Goal: Contribute content

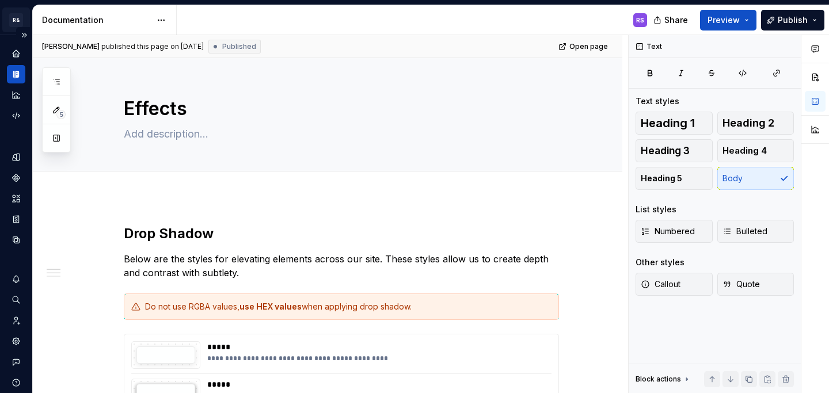
click at [17, 21] on html "R& Dwelling RS Design system data Documentation RS Share Preview Publish 5 Page…" at bounding box center [414, 196] width 829 height 393
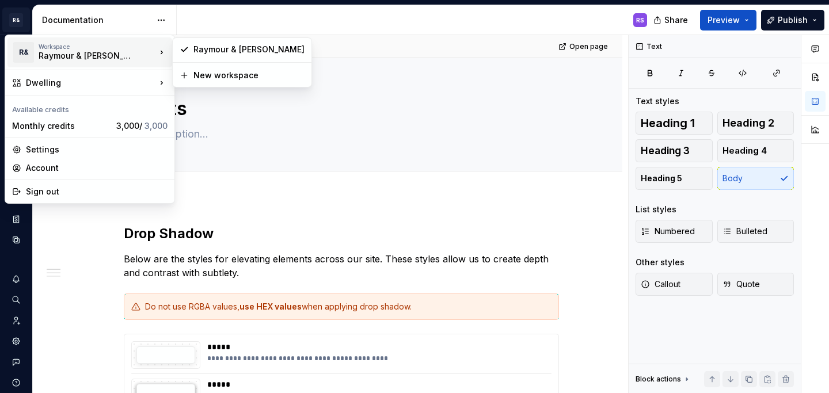
type textarea "*"
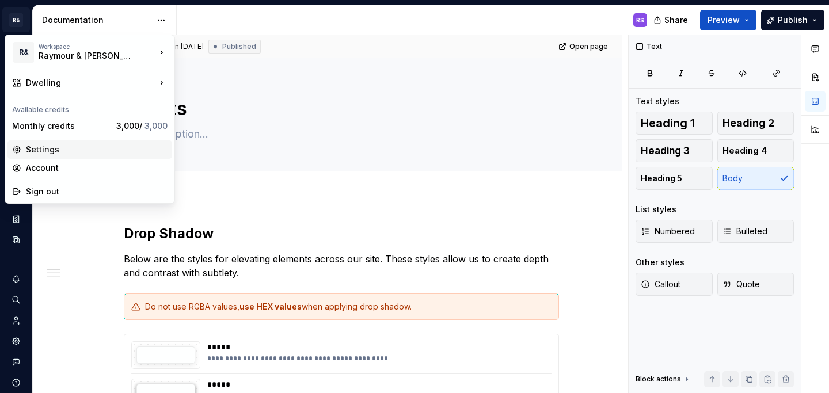
click at [70, 148] on div "Settings" at bounding box center [97, 150] width 142 height 12
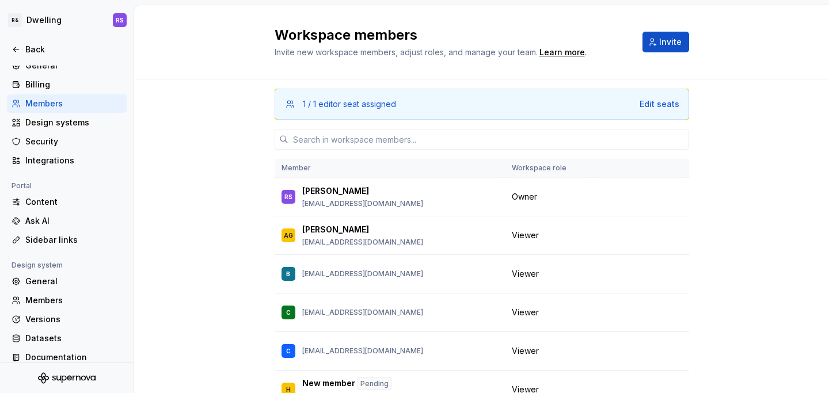
scroll to position [113, 0]
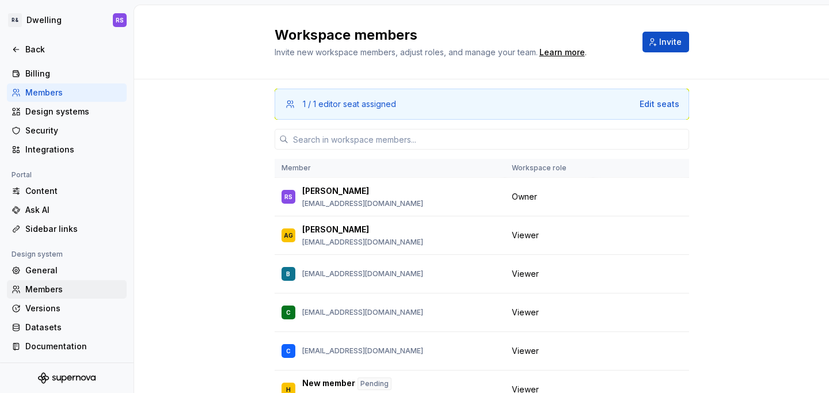
click at [66, 289] on div "Members" at bounding box center [73, 290] width 97 height 12
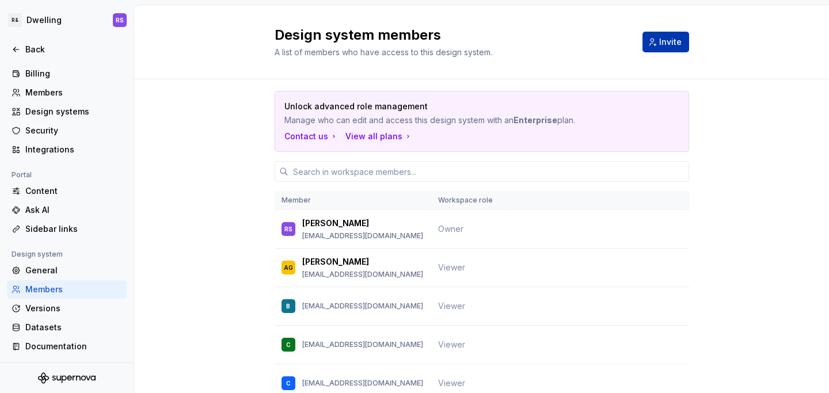
click at [665, 42] on span "Invite" at bounding box center [670, 42] width 22 height 12
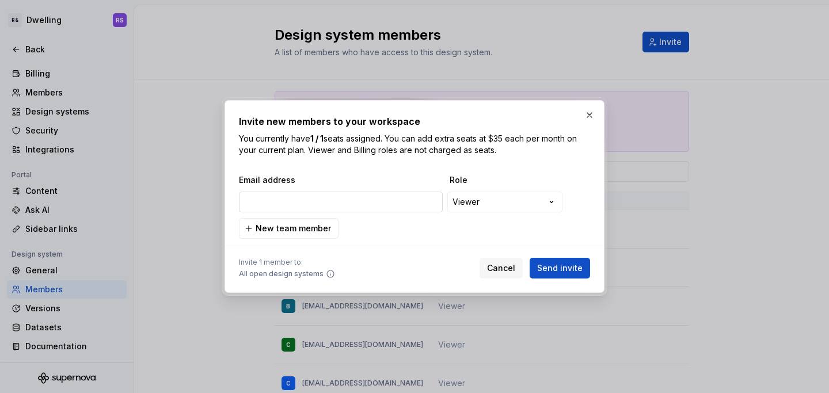
click at [345, 197] on input "email" at bounding box center [341, 202] width 204 height 21
paste input "[PERSON_NAME][EMAIL_ADDRESS][PERSON_NAME][DOMAIN_NAME]"
type input "[PERSON_NAME][EMAIL_ADDRESS][PERSON_NAME][DOMAIN_NAME]"
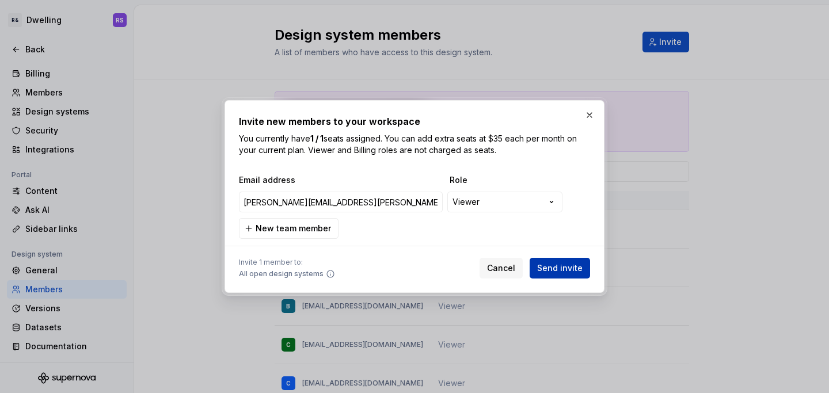
click at [568, 269] on span "Send invite" at bounding box center [559, 268] width 45 height 12
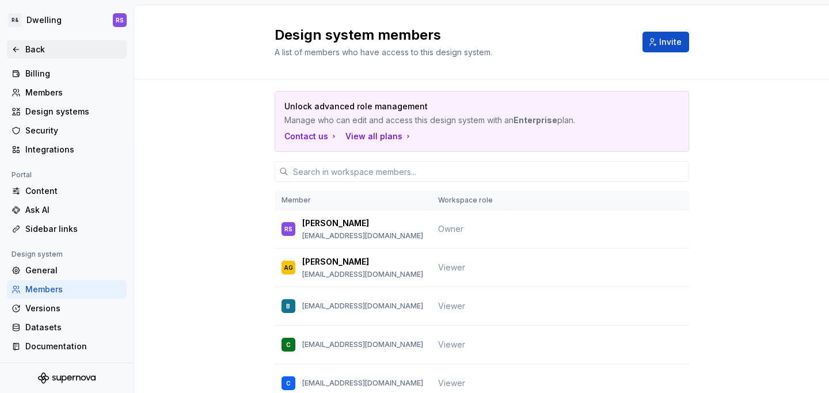
click at [41, 45] on div "Back" at bounding box center [73, 50] width 97 height 12
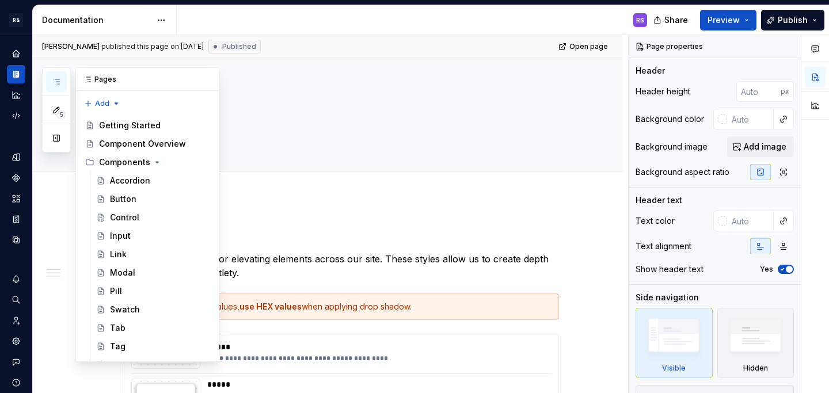
click at [50, 80] on button "button" at bounding box center [56, 81] width 21 height 21
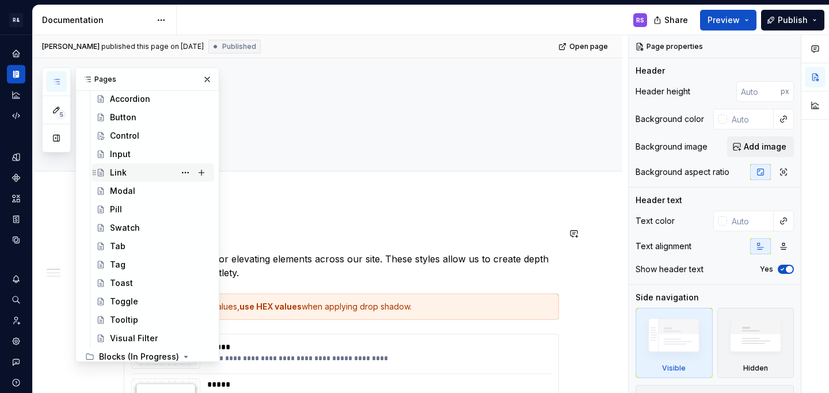
scroll to position [83, 0]
click at [137, 282] on div "Toast" at bounding box center [160, 282] width 100 height 16
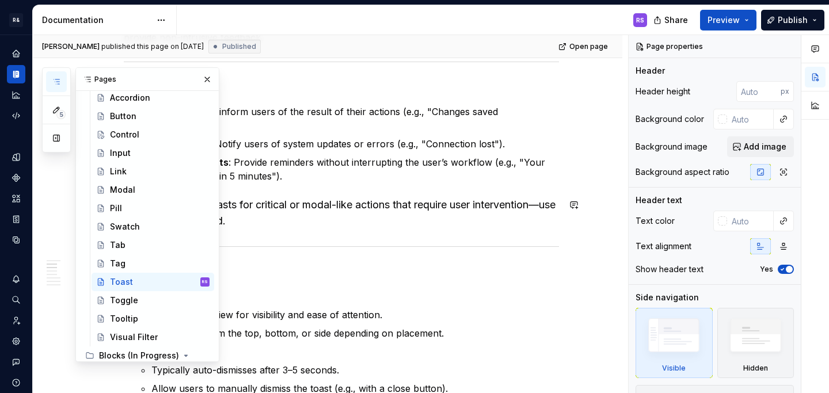
scroll to position [250, 0]
click at [342, 200] on div "Avoid using toasts for critical or modal-like actions that require user interve…" at bounding box center [353, 212] width 412 height 32
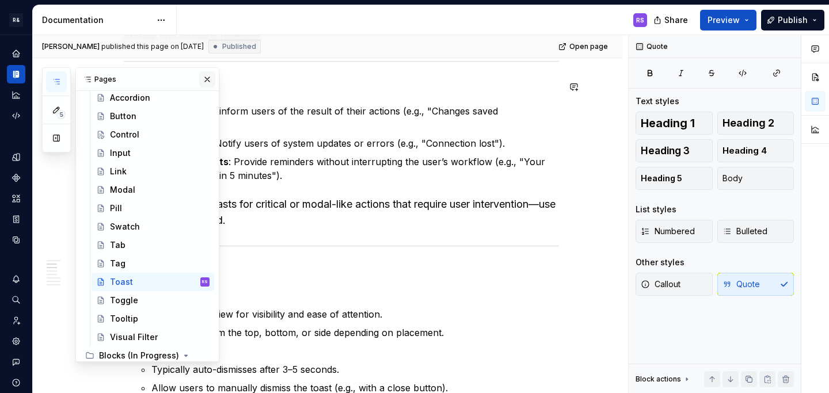
click at [214, 79] on button "button" at bounding box center [207, 79] width 16 height 16
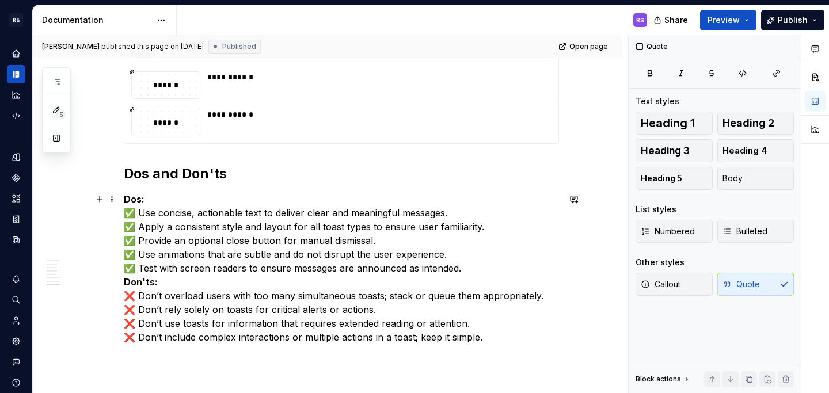
scroll to position [3758, 0]
click at [165, 205] on p "Dos: ✅ Use concise, actionable text to deliver clear and meaningful messages. ✅…" at bounding box center [341, 269] width 435 height 152
click at [250, 177] on h2 "Dos and Don'ts" at bounding box center [341, 174] width 435 height 18
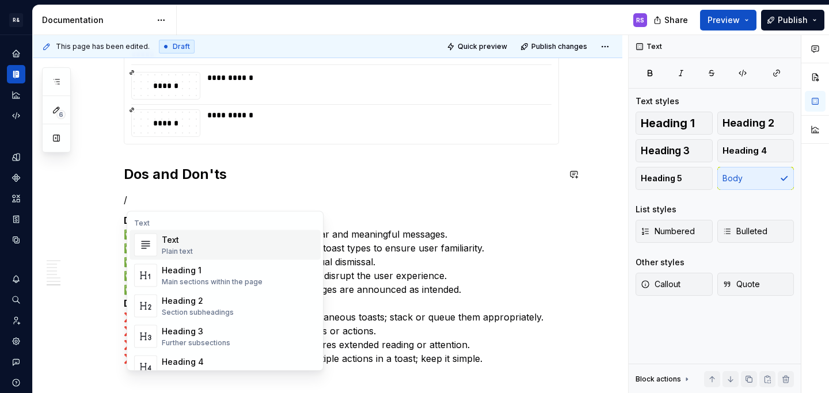
type textarea "*"
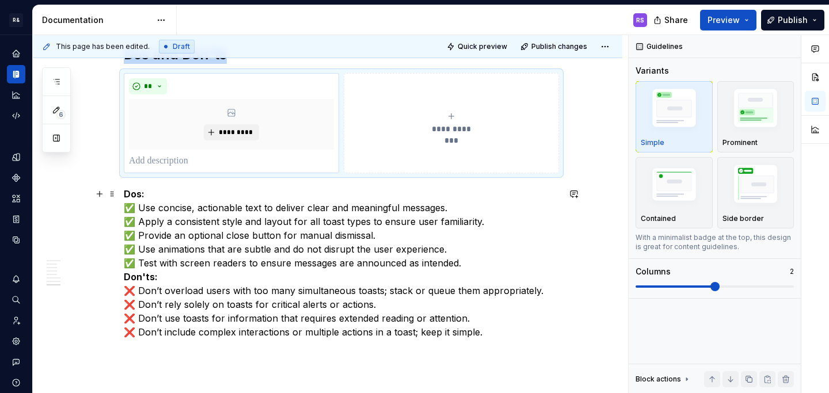
scroll to position [3899, 0]
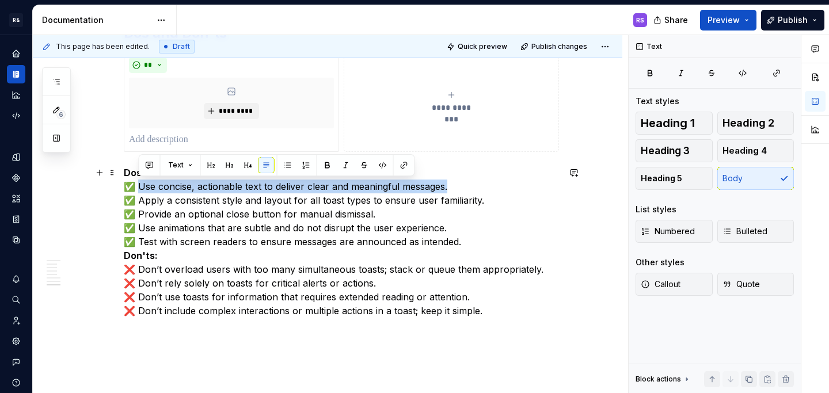
drag, startPoint x: 140, startPoint y: 185, endPoint x: 468, endPoint y: 193, distance: 328.1
click at [468, 193] on p "Dos: ✅ Use concise, actionable text to deliver clear and meaningful messages. ✅…" at bounding box center [341, 242] width 435 height 152
copy p "Use concise, actionable text to deliver clear and meaningful messages."
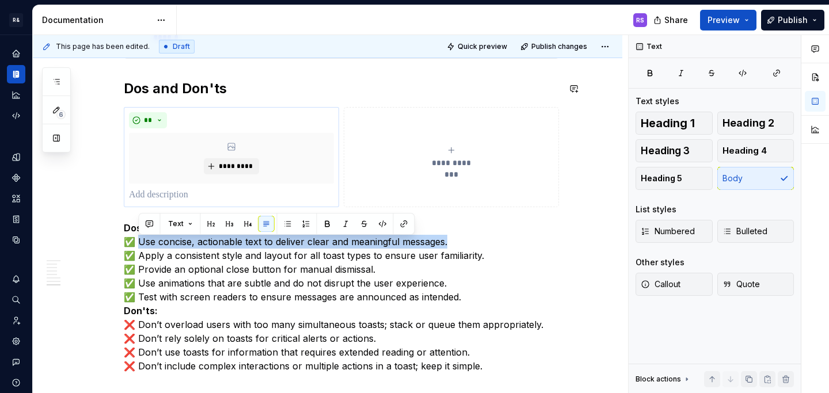
scroll to position [3840, 0]
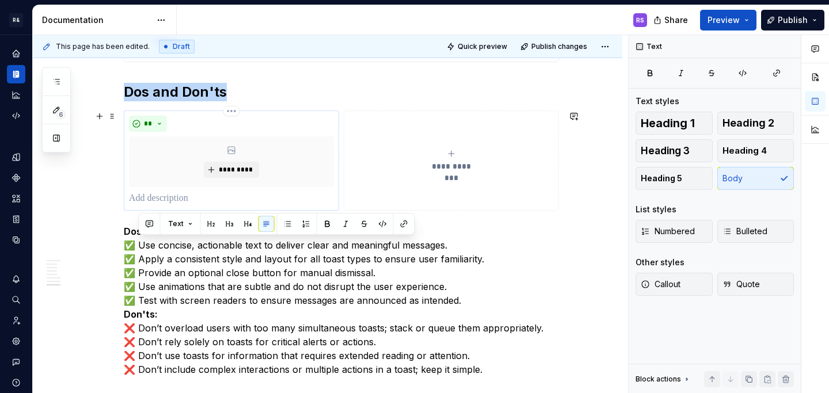
click at [211, 125] on div "**" at bounding box center [231, 124] width 205 height 16
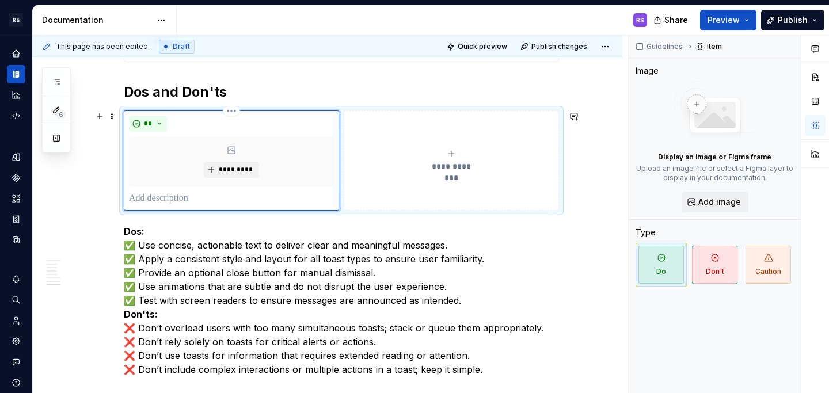
click at [169, 202] on p at bounding box center [231, 199] width 205 height 14
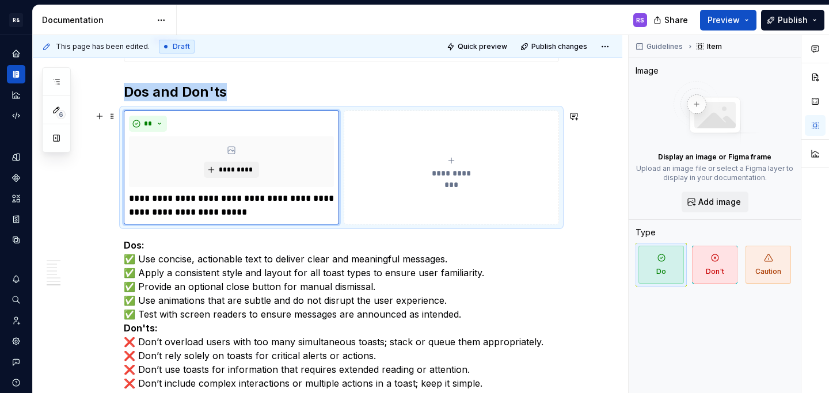
click at [379, 146] on button "**********" at bounding box center [451, 168] width 215 height 114
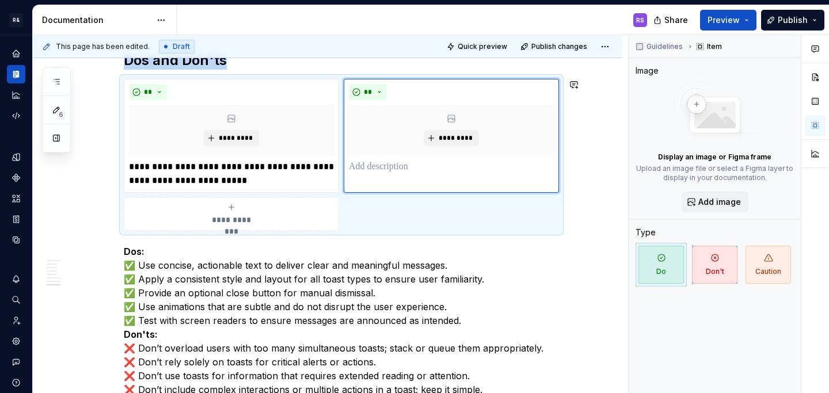
scroll to position [3874, 0]
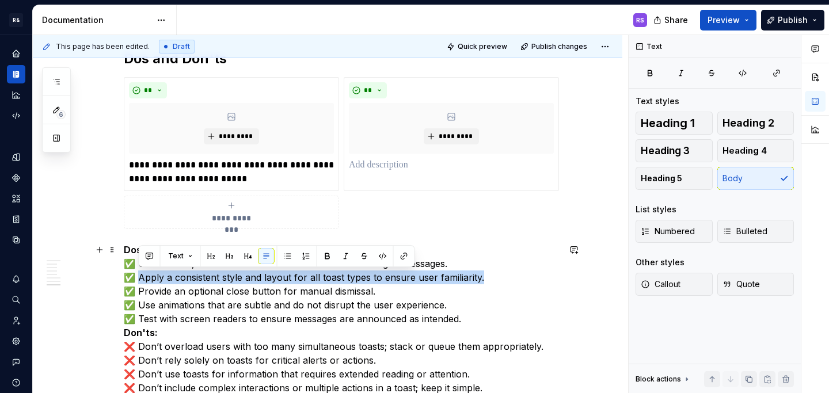
drag, startPoint x: 140, startPoint y: 278, endPoint x: 483, endPoint y: 281, distance: 343.0
click at [483, 281] on p "Dos: ✅ Use concise, actionable text to deliver clear and meaningful messages. ✅…" at bounding box center [341, 319] width 435 height 152
copy p "Apply a consistent style and layout for all toast types to ensure user familiar…"
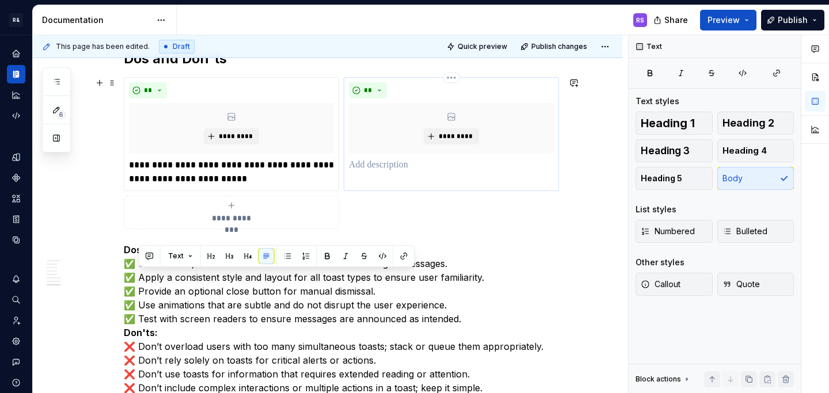
click at [402, 169] on p at bounding box center [451, 165] width 205 height 14
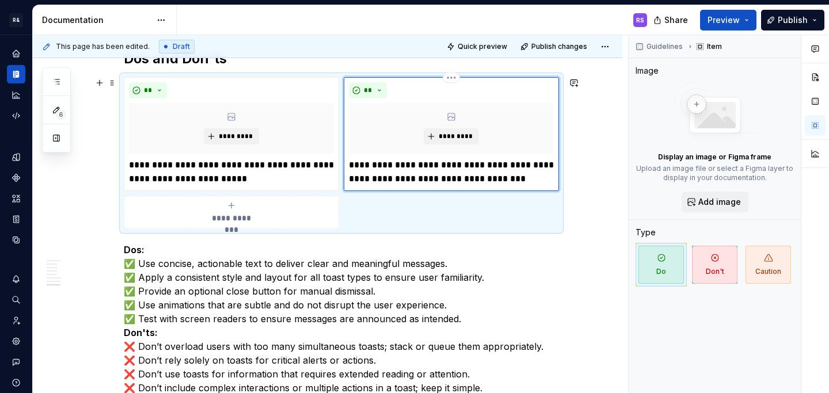
click at [352, 166] on p "**********" at bounding box center [451, 172] width 205 height 28
click at [256, 213] on span "**********" at bounding box center [231, 218] width 53 height 12
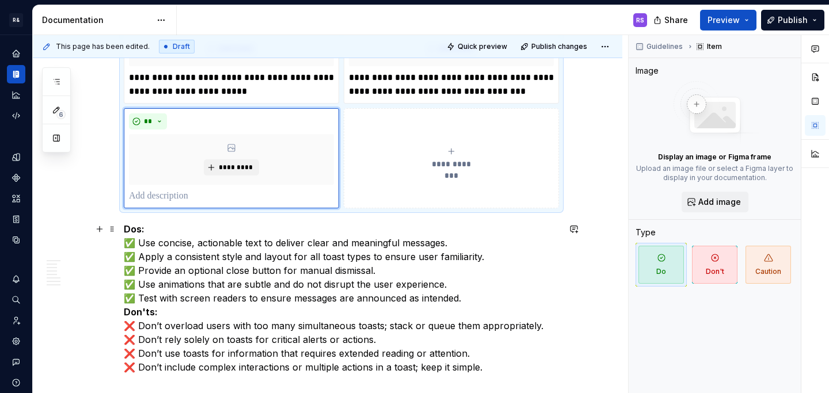
scroll to position [3975, 0]
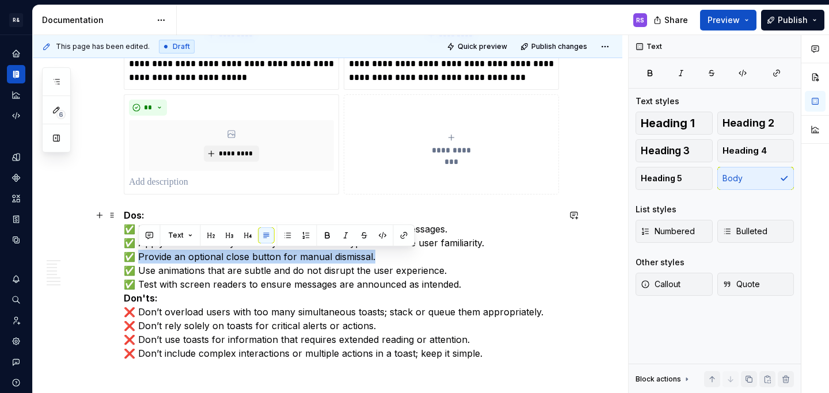
drag, startPoint x: 140, startPoint y: 256, endPoint x: 376, endPoint y: 257, distance: 236.0
click at [376, 257] on p "Dos: ✅ Use concise, actionable text to deliver clear and meaningful messages. ✅…" at bounding box center [341, 284] width 435 height 152
copy p "Provide an optional close button for manual dismissal."
click at [189, 180] on p at bounding box center [231, 183] width 205 height 14
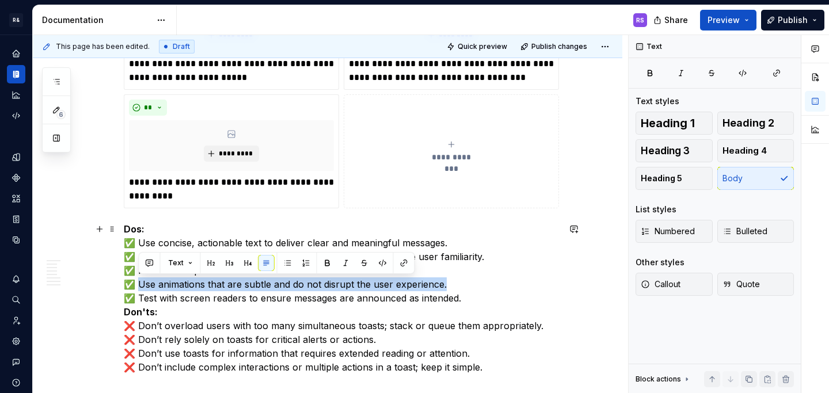
drag, startPoint x: 140, startPoint y: 285, endPoint x: 443, endPoint y: 287, distance: 303.3
click at [443, 287] on p "Dos: ✅ Use concise, actionable text to deliver clear and meaningful messages. ✅…" at bounding box center [341, 298] width 435 height 152
copy p "Use animations that are subtle and do not disrupt the user experience."
click at [425, 178] on button "**********" at bounding box center [451, 151] width 215 height 114
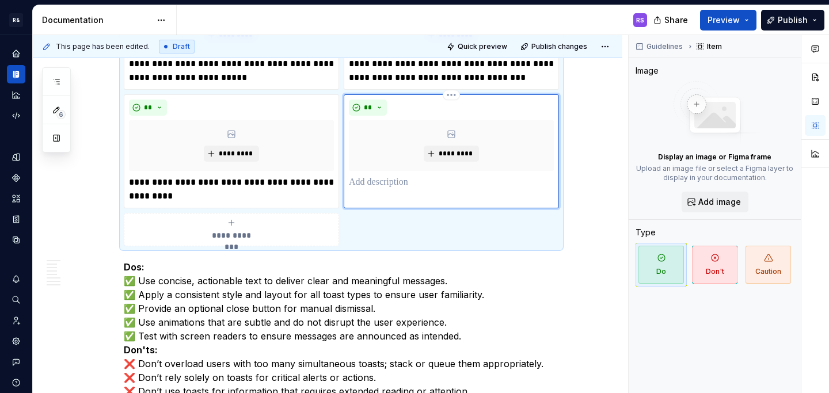
click at [416, 186] on p at bounding box center [451, 183] width 205 height 14
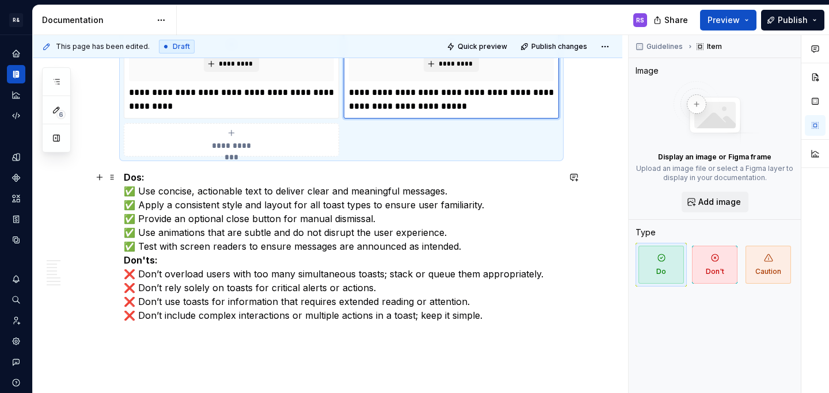
scroll to position [4066, 0]
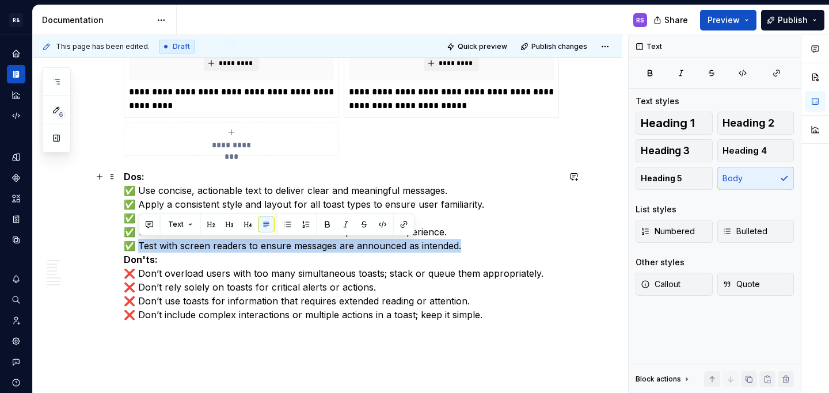
drag, startPoint x: 140, startPoint y: 243, endPoint x: 466, endPoint y: 242, distance: 325.8
click at [466, 242] on p "Dos: ✅ Use concise, actionable text to deliver clear and meaningful messages. ✅…" at bounding box center [341, 246] width 435 height 152
copy p "Test with screen readers to ensure messages are announced as intended."
click at [274, 125] on button "**********" at bounding box center [231, 139] width 215 height 33
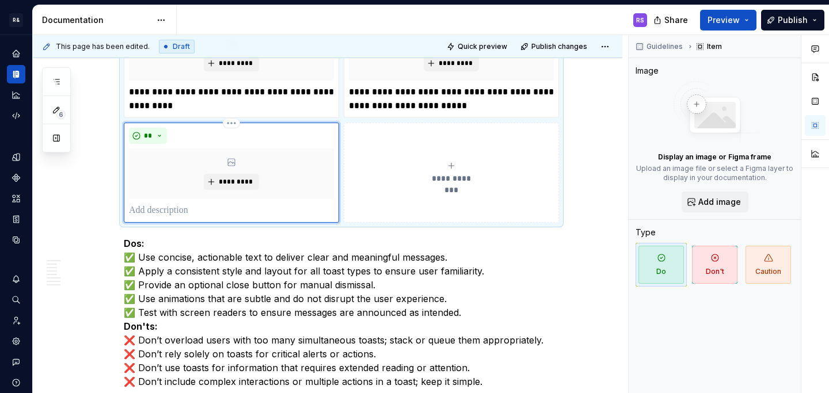
click at [206, 208] on p at bounding box center [231, 211] width 205 height 14
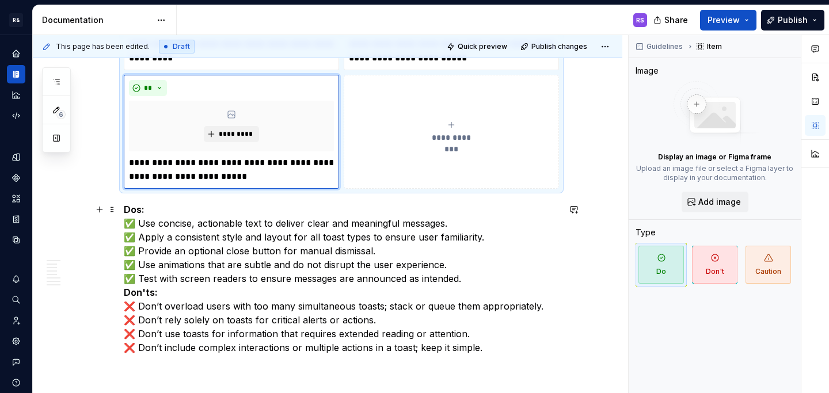
scroll to position [4115, 0]
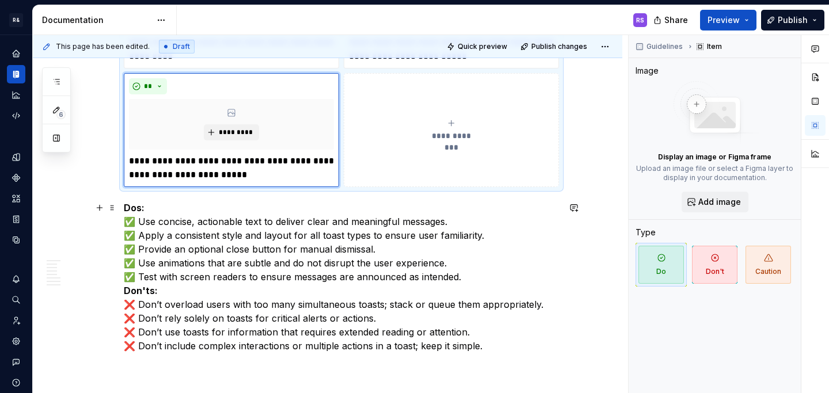
click at [394, 201] on p "Dos: ✅ Use concise, actionable text to deliver clear and meaningful messages. ✅…" at bounding box center [341, 277] width 435 height 152
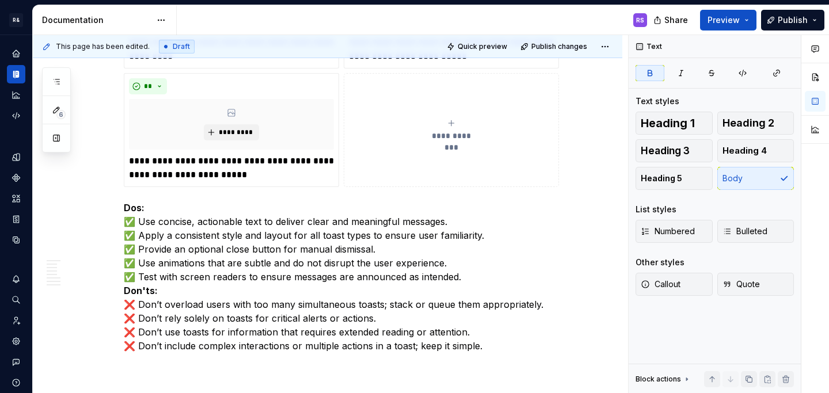
click at [410, 162] on button "**********" at bounding box center [451, 130] width 215 height 114
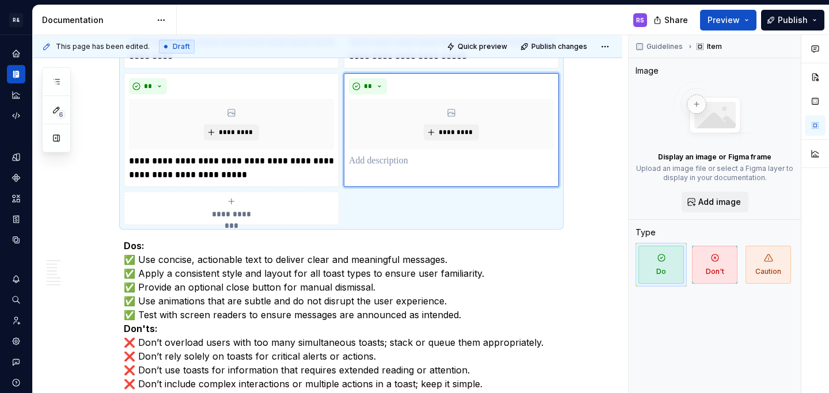
click at [401, 195] on div "**********" at bounding box center [341, 30] width 435 height 389
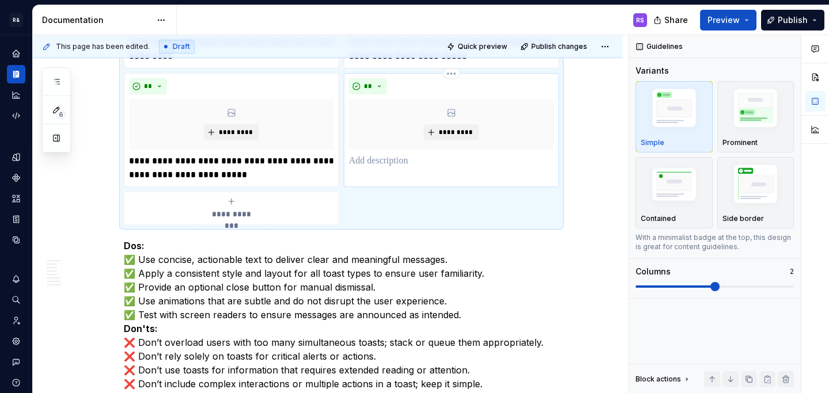
click at [409, 159] on p at bounding box center [451, 161] width 205 height 14
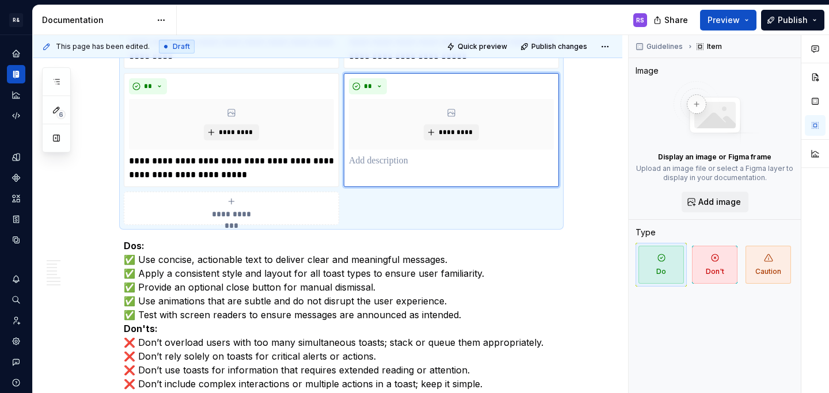
click at [410, 215] on div "**********" at bounding box center [341, 30] width 435 height 389
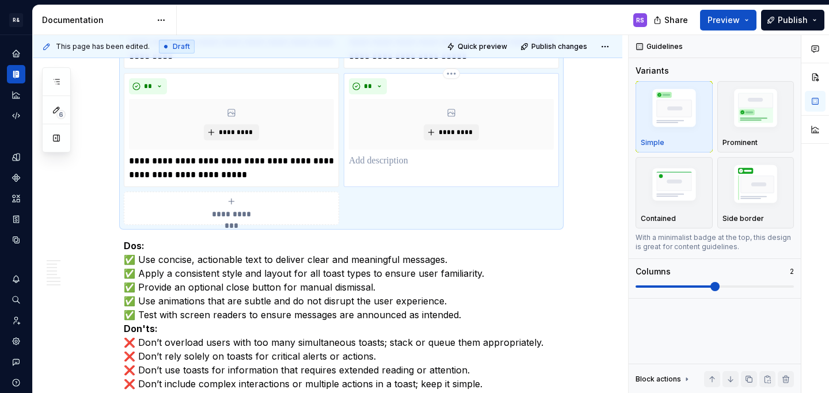
click at [425, 170] on div "** *********" at bounding box center [451, 130] width 215 height 114
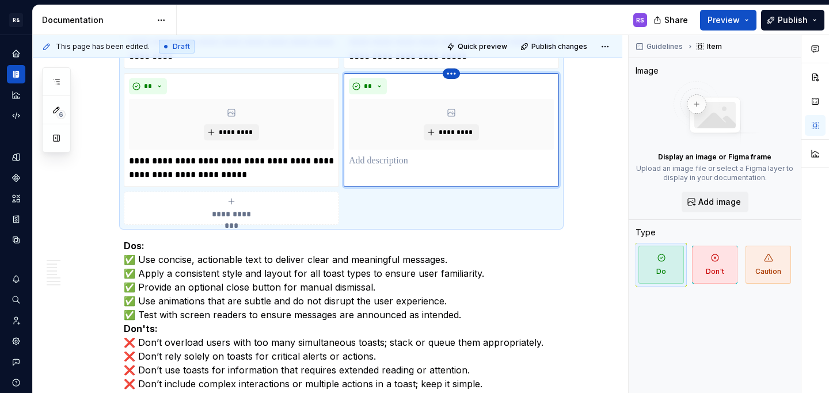
click at [459, 71] on html "R& Dwelling RS Design system data Documentation RS Share Preview Publish 6 Page…" at bounding box center [414, 196] width 829 height 393
click at [460, 93] on icon at bounding box center [457, 93] width 9 height 9
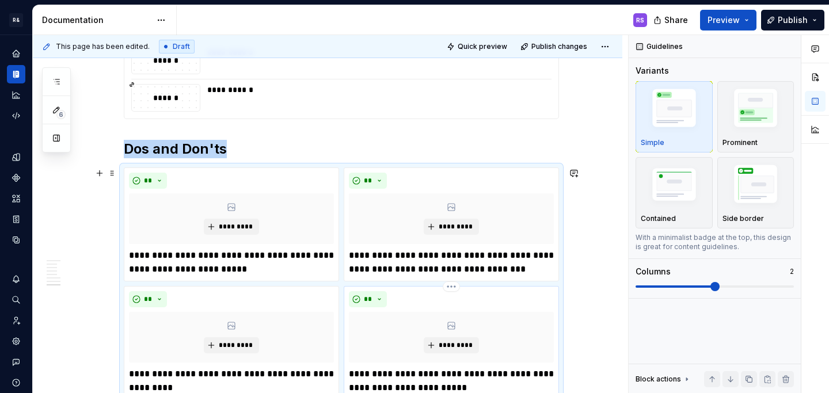
scroll to position [3782, 0]
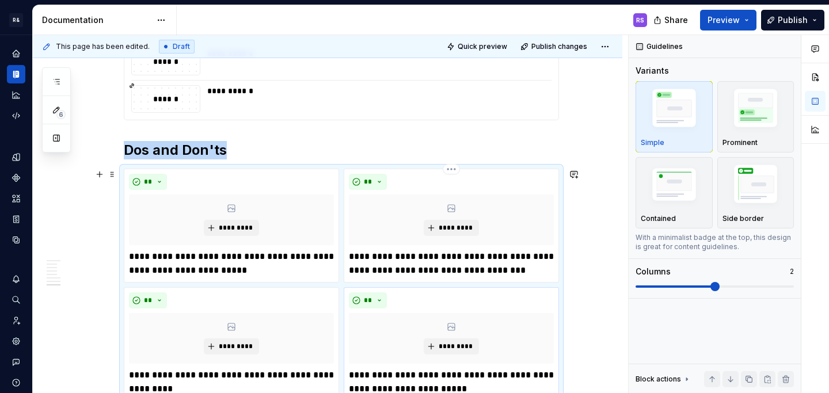
type textarea "*"
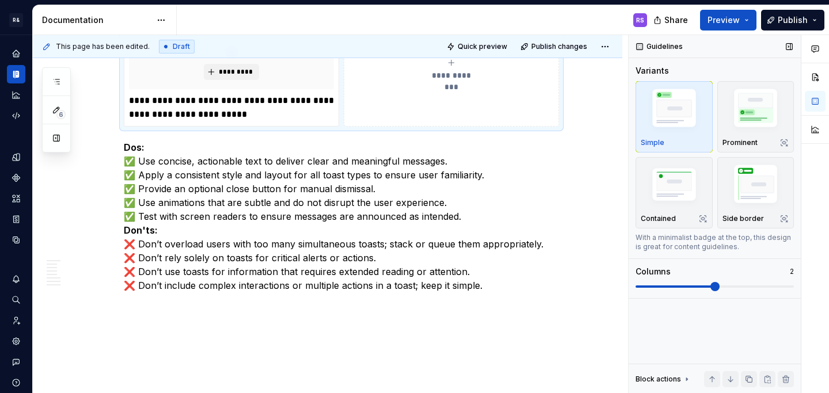
scroll to position [3916, 0]
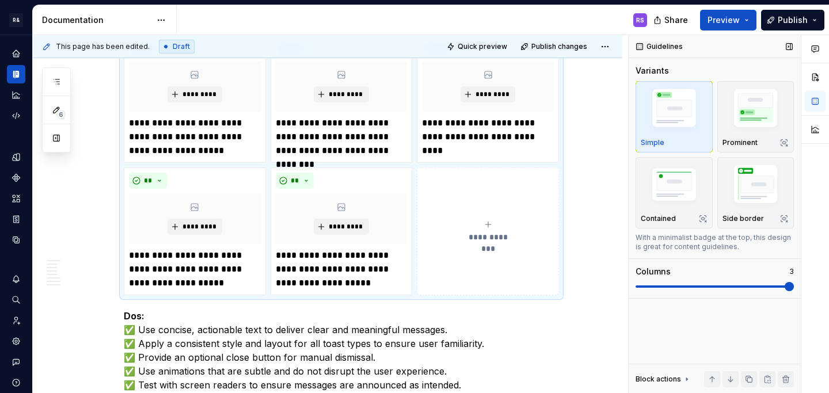
click at [784, 285] on span at bounding box center [788, 286] width 9 height 9
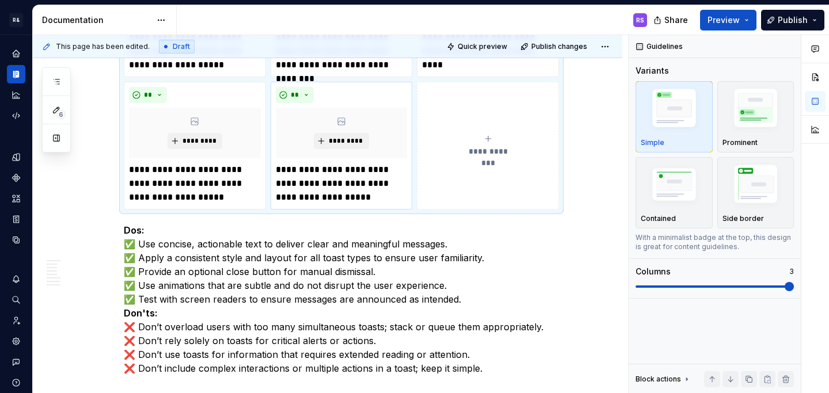
scroll to position [4003, 0]
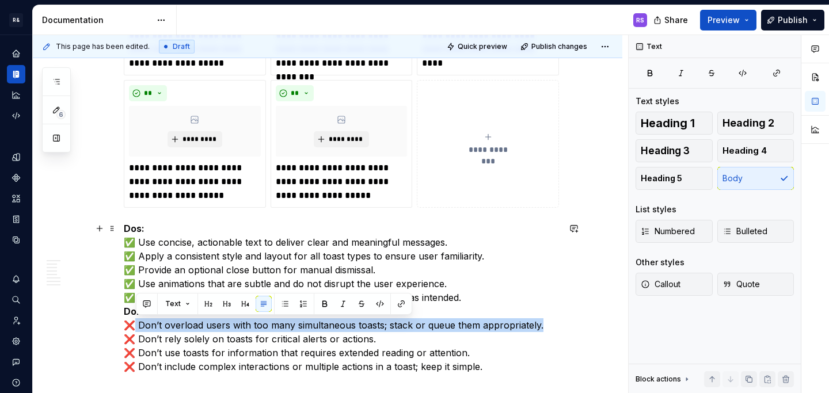
drag, startPoint x: 136, startPoint y: 325, endPoint x: 540, endPoint y: 324, distance: 403.4
click at [540, 324] on p "Dos: ✅ Use concise, actionable text to deliver clear and meaningful messages. ✅…" at bounding box center [341, 298] width 435 height 152
copy p "Don’t overload users with too many simultaneous toasts; stack or queue them app…"
click at [488, 167] on button "**********" at bounding box center [488, 144] width 142 height 128
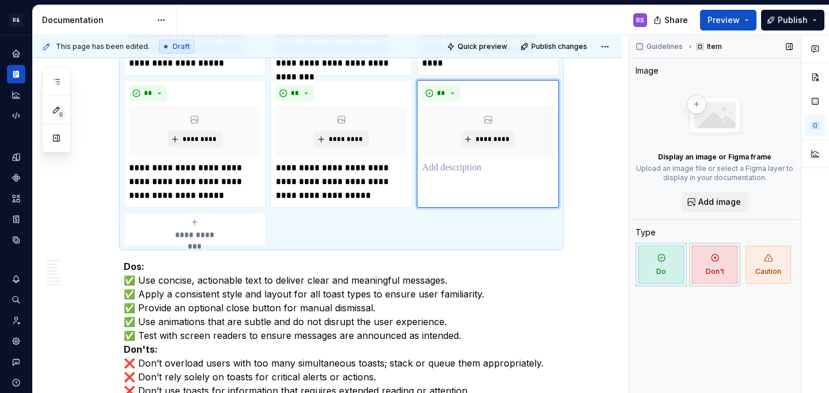
click at [726, 259] on span "Don't" at bounding box center [714, 265] width 45 height 38
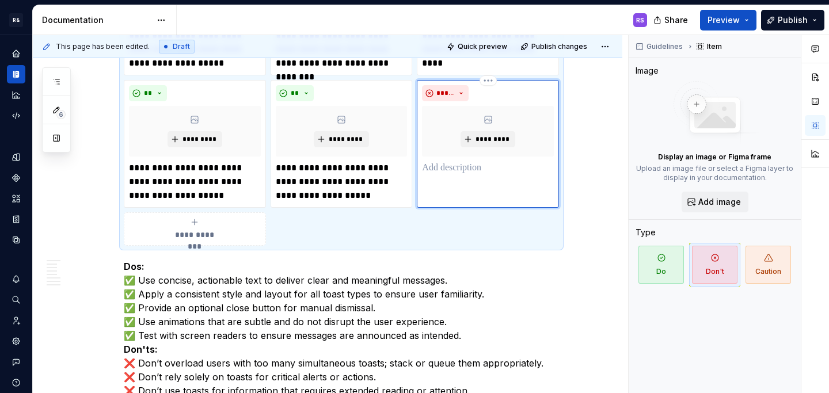
click at [457, 182] on div "***** *********" at bounding box center [488, 144] width 142 height 128
click at [460, 172] on p at bounding box center [488, 168] width 132 height 14
paste div
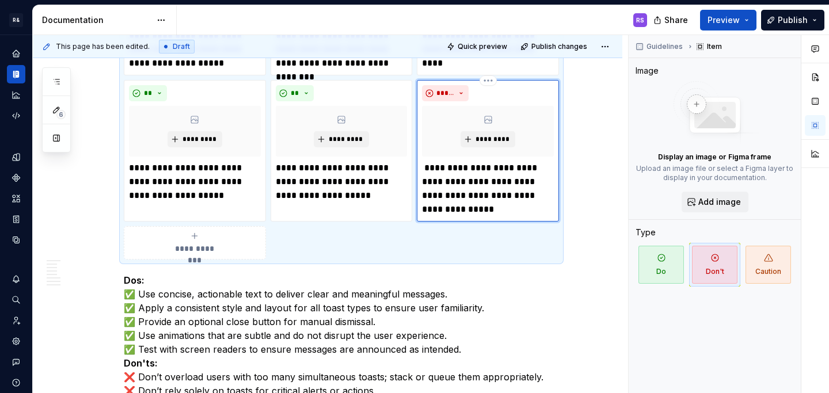
click at [428, 167] on p "**********" at bounding box center [488, 188] width 132 height 55
click at [172, 248] on span "**********" at bounding box center [194, 249] width 53 height 12
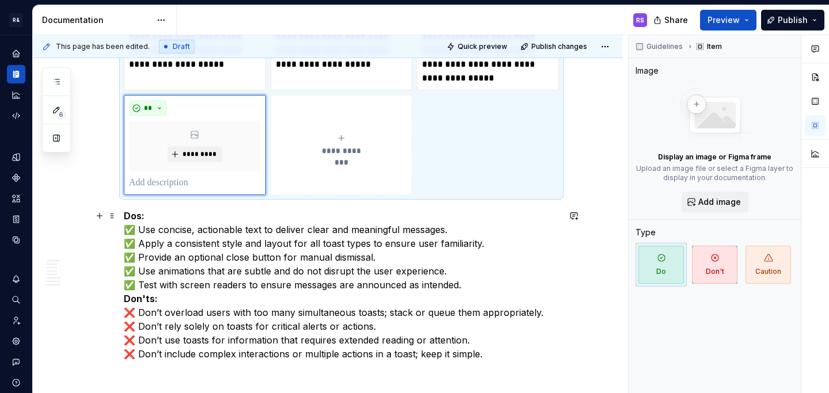
scroll to position [4136, 0]
click at [719, 261] on icon "button" at bounding box center [714, 257] width 9 height 9
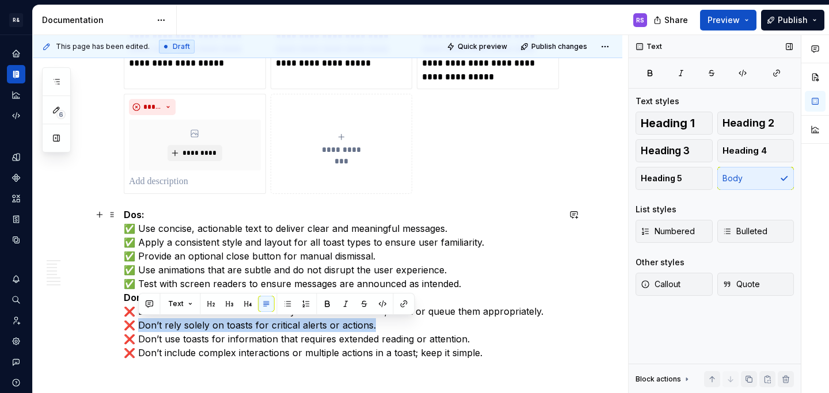
drag, startPoint x: 140, startPoint y: 325, endPoint x: 374, endPoint y: 326, distance: 233.7
click at [374, 326] on p "Dos: ✅ Use concise, actionable text to deliver clear and meaningful messages. ✅…" at bounding box center [341, 284] width 435 height 152
copy p "Don’t rely solely on toasts for critical alerts or actions."
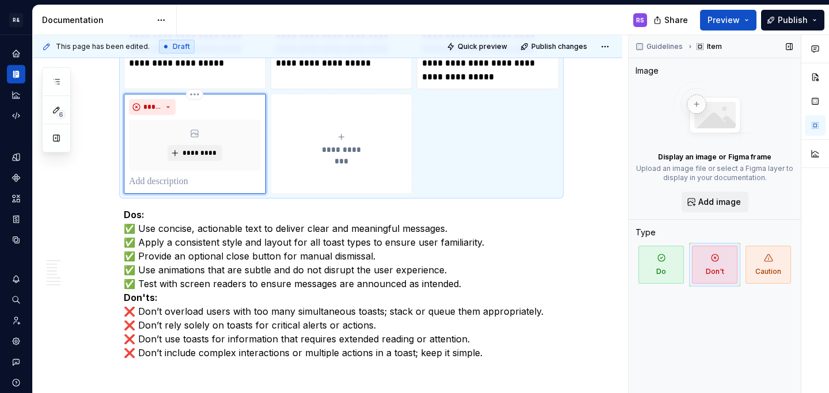
click at [207, 190] on div "***** *********" at bounding box center [195, 144] width 142 height 100
click at [207, 184] on p at bounding box center [195, 182] width 132 height 14
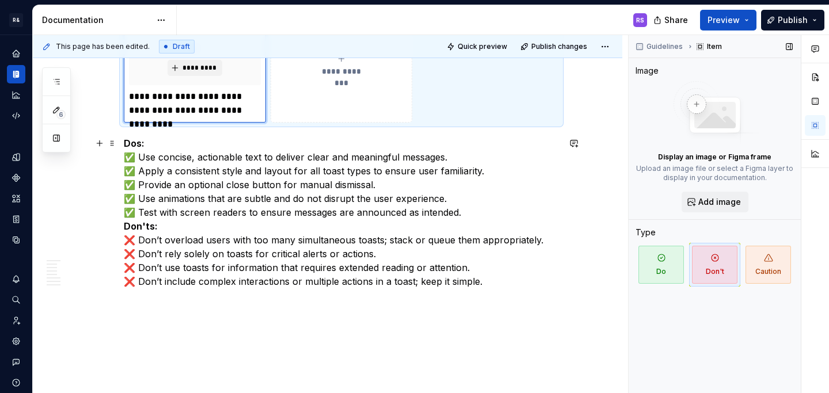
scroll to position [4226, 0]
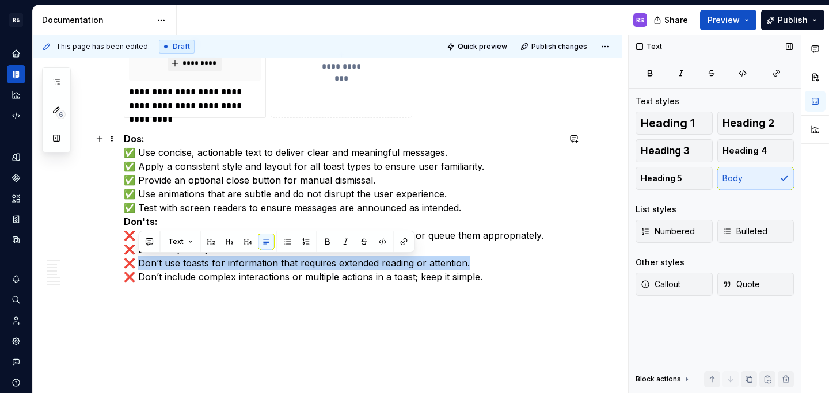
drag, startPoint x: 141, startPoint y: 263, endPoint x: 490, endPoint y: 266, distance: 348.8
click at [490, 266] on p "Dos: ✅ Use concise, actionable text to deliver clear and meaningful messages. ✅…" at bounding box center [341, 208] width 435 height 152
copy p "Don’t use toasts for information that requires extended reading or attention."
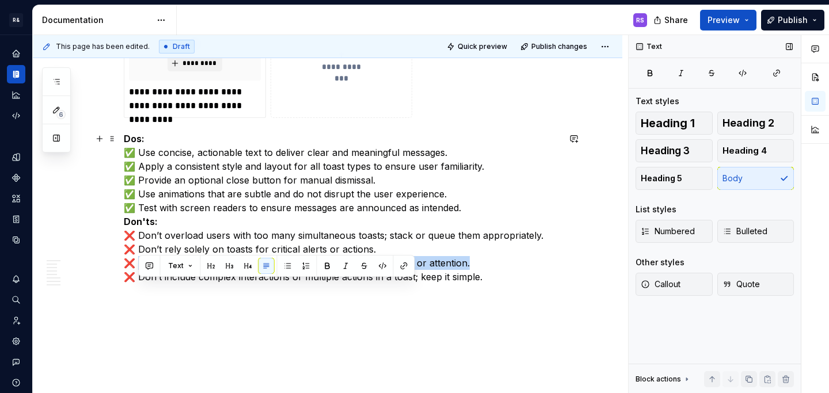
scroll to position [4179, 0]
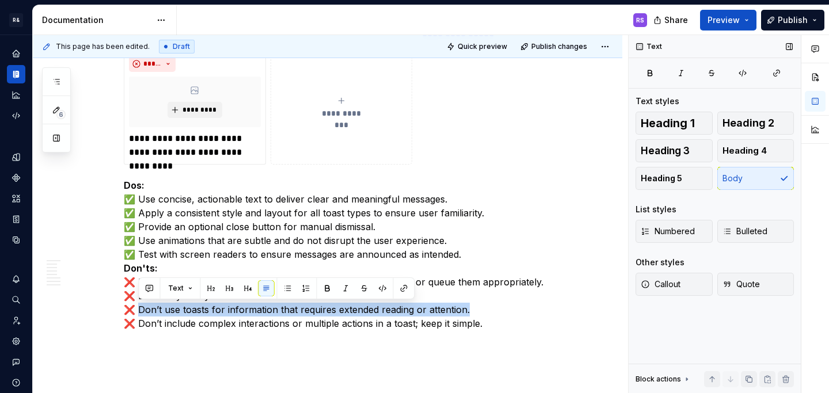
click at [350, 115] on span "**********" at bounding box center [341, 114] width 53 height 12
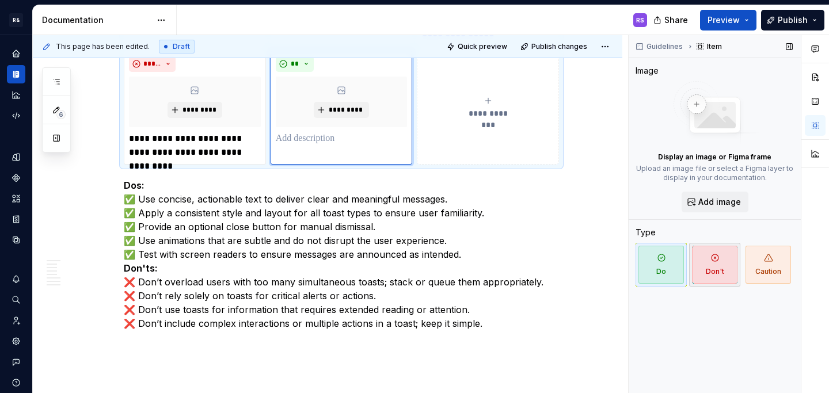
click at [707, 268] on span "Don't" at bounding box center [714, 265] width 45 height 38
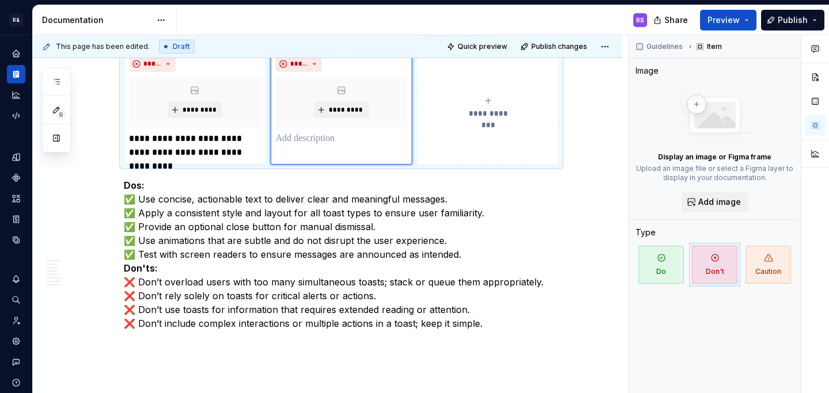
click at [307, 142] on p at bounding box center [342, 139] width 132 height 14
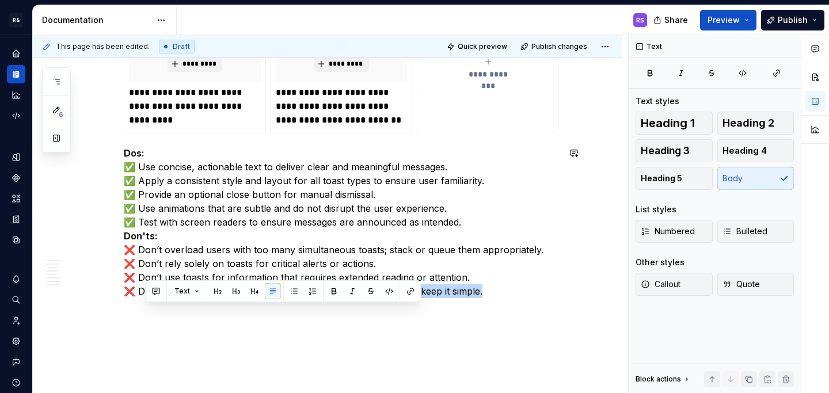
scroll to position [4261, 0]
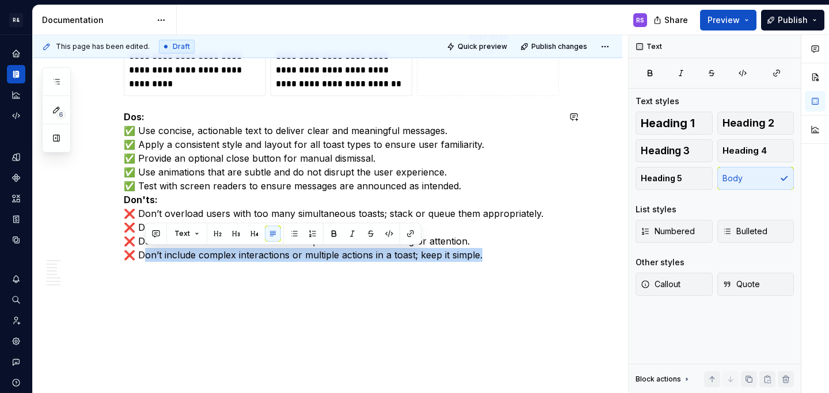
drag, startPoint x: 142, startPoint y: 338, endPoint x: 496, endPoint y: 303, distance: 355.7
click at [156, 258] on p "Dos: ✅ Use concise, actionable text to deliver clear and meaningful messages. ✅…" at bounding box center [341, 186] width 435 height 152
drag, startPoint x: 141, startPoint y: 257, endPoint x: 455, endPoint y: 266, distance: 314.4
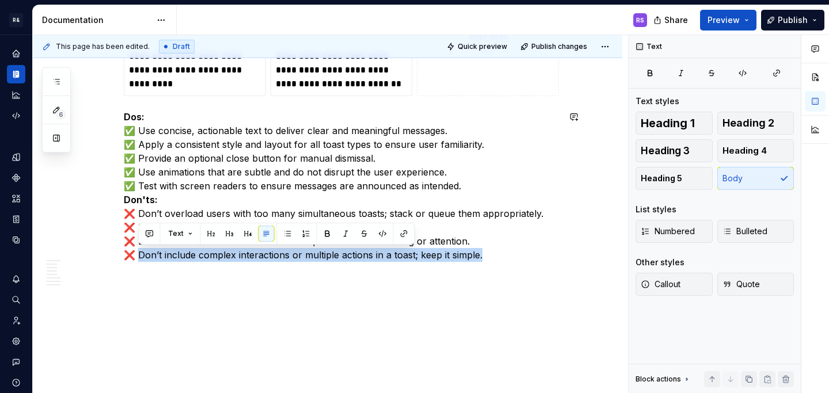
copy p "Don’t include complex interactions or multiple actions in a toast; keep it simp…"
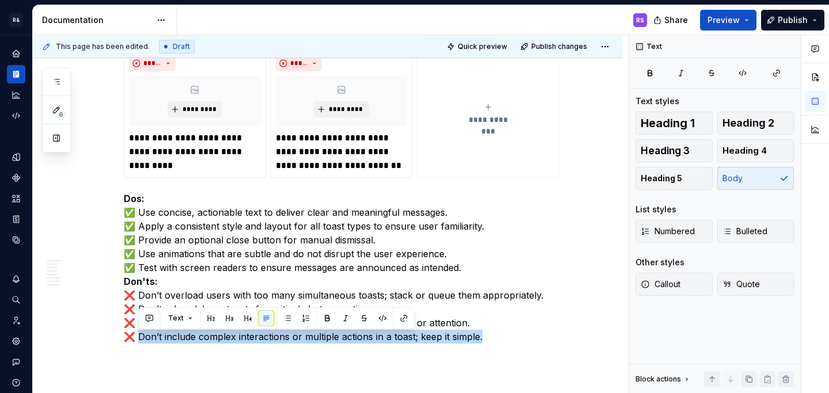
scroll to position [4174, 0]
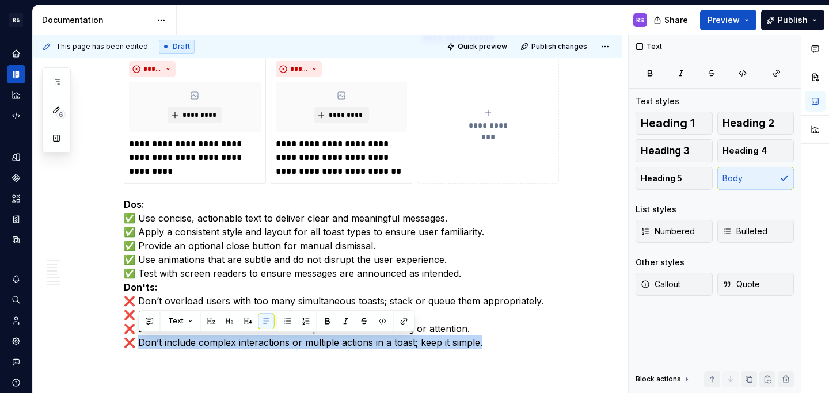
click at [437, 121] on div "**********" at bounding box center [488, 119] width 132 height 23
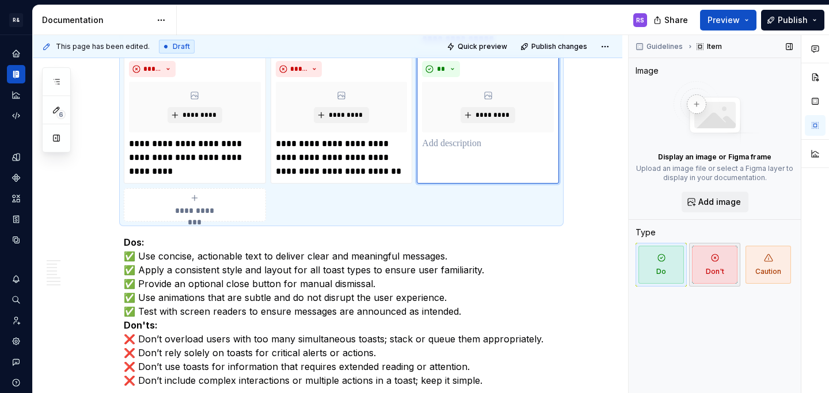
click at [706, 261] on span "Don't" at bounding box center [714, 265] width 45 height 38
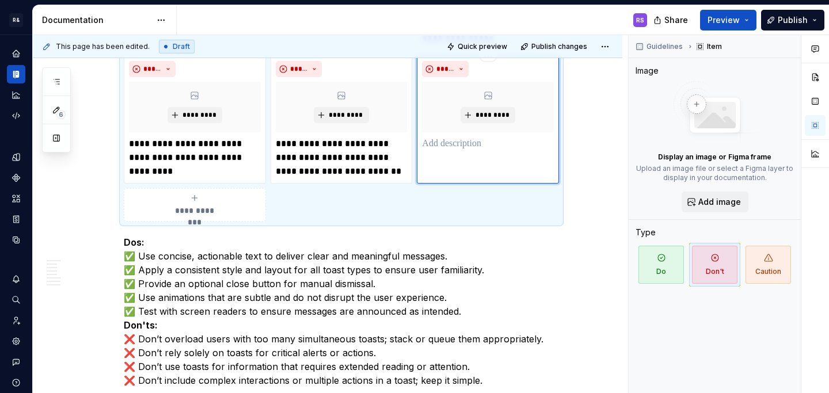
click at [471, 153] on div "***** *********" at bounding box center [488, 120] width 142 height 128
click at [468, 140] on p at bounding box center [488, 144] width 132 height 14
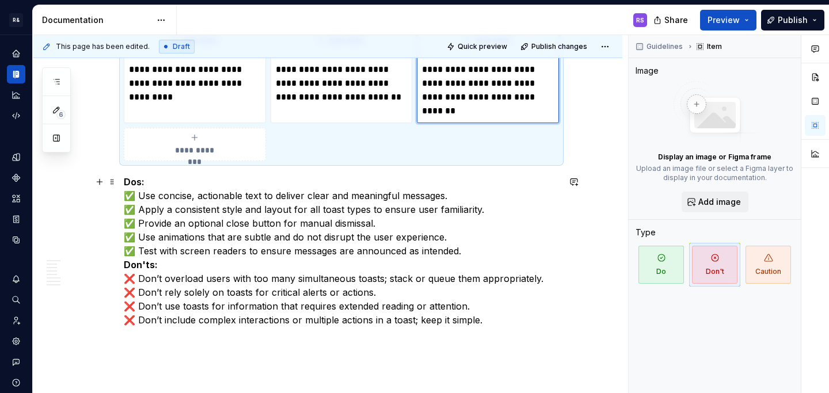
scroll to position [4266, 0]
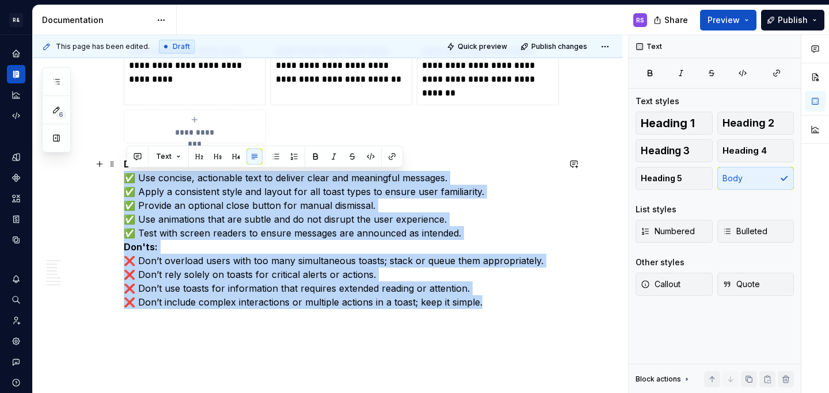
drag, startPoint x: 488, startPoint y: 304, endPoint x: 120, endPoint y: 173, distance: 390.7
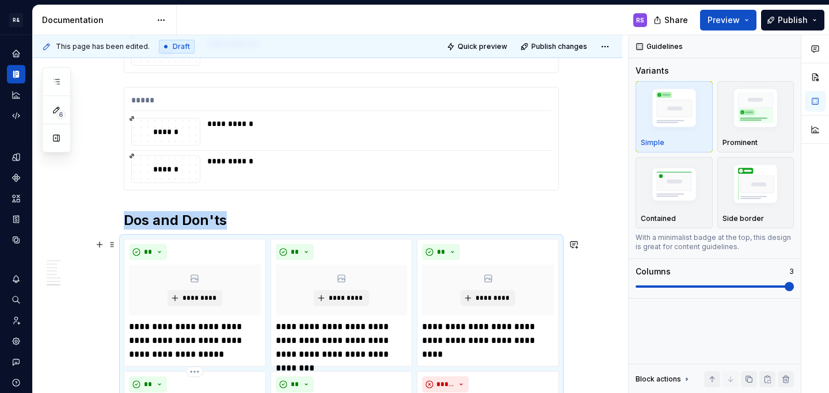
scroll to position [3711, 0]
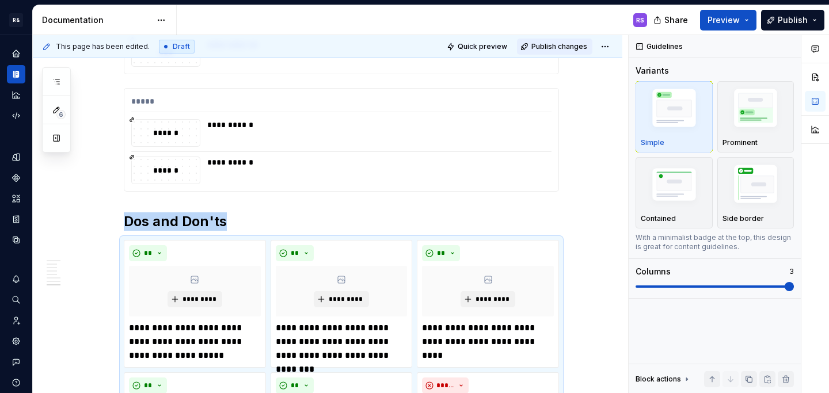
click at [555, 46] on span "Publish changes" at bounding box center [559, 46] width 56 height 9
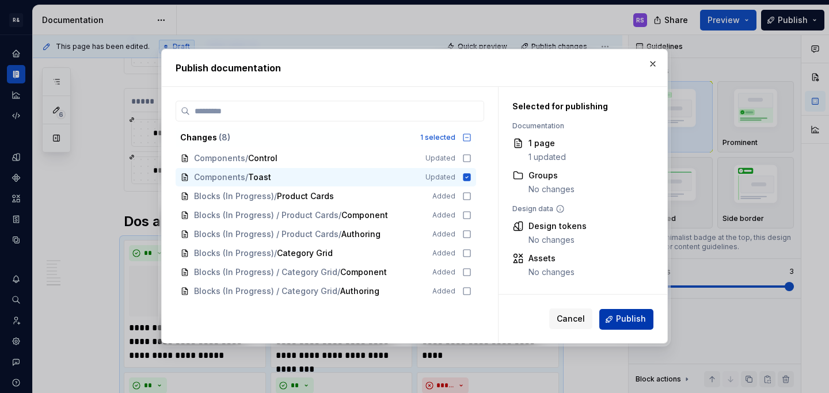
click at [622, 321] on span "Publish" at bounding box center [631, 320] width 30 height 12
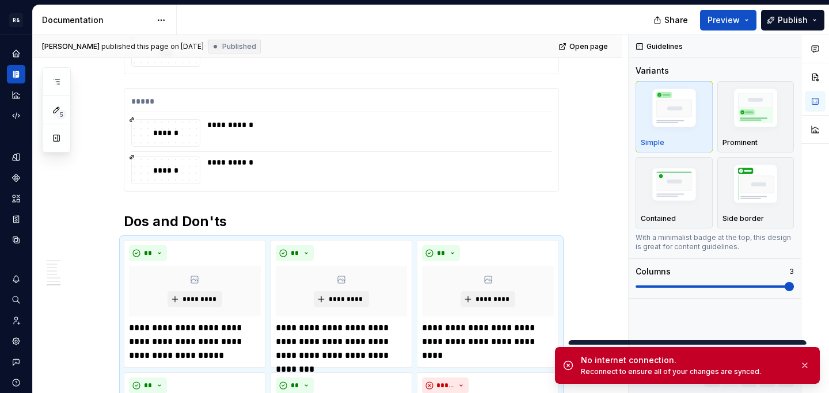
type textarea "*"
